Goal: Transaction & Acquisition: Book appointment/travel/reservation

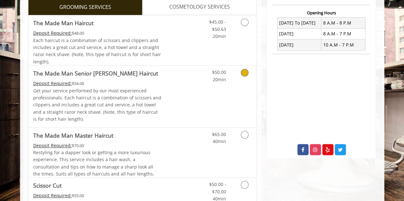
scroll to position [255, 0]
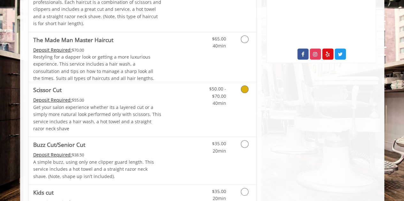
click at [248, 87] on link "Grooming services" at bounding box center [243, 94] width 16 height 25
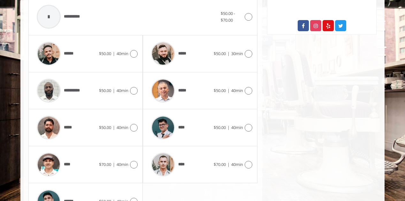
scroll to position [320, 0]
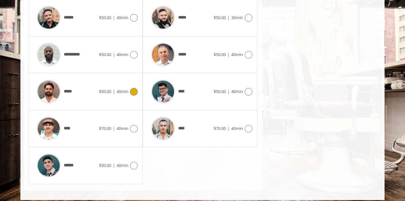
click at [136, 91] on icon at bounding box center [134, 92] width 8 height 8
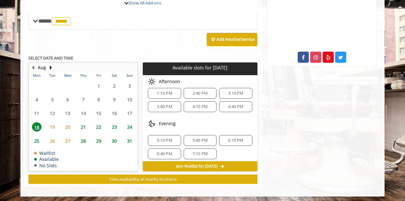
scroll to position [7, 0]
click at [197, 151] on span "7:10 PM" at bounding box center [200, 151] width 15 height 5
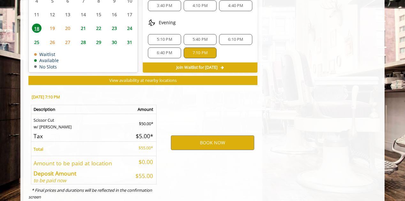
scroll to position [367, 0]
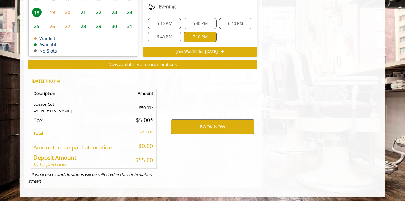
click at [153, 34] on span "6:40 PM" at bounding box center [164, 36] width 27 height 5
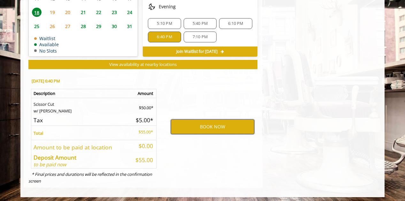
click at [219, 125] on button "BOOK NOW" at bounding box center [212, 127] width 83 height 15
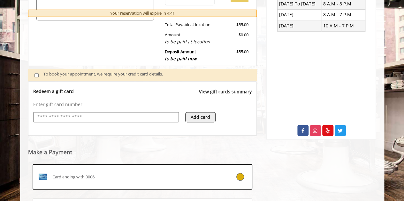
scroll to position [247, 0]
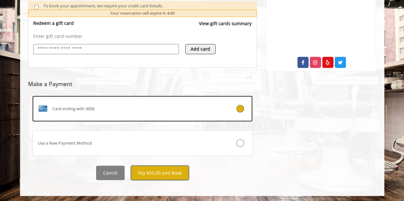
click at [166, 175] on button "Pay $55.00 and Book" at bounding box center [160, 173] width 58 height 14
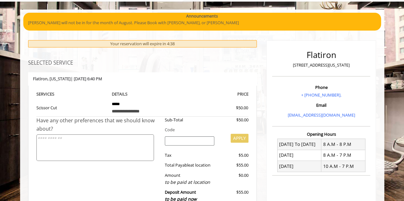
scroll to position [0, 0]
